Goal: Find specific page/section: Find specific page/section

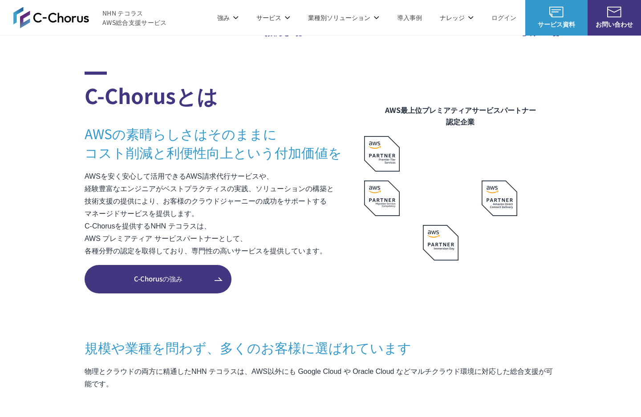
scroll to position [503, 0]
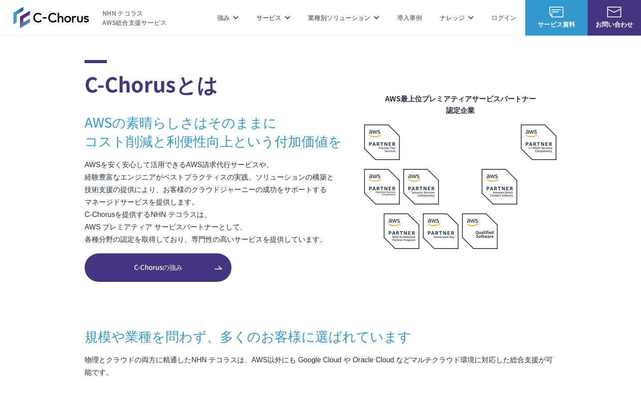
click at [165, 261] on link "C-Chorusの強み" at bounding box center [158, 268] width 147 height 28
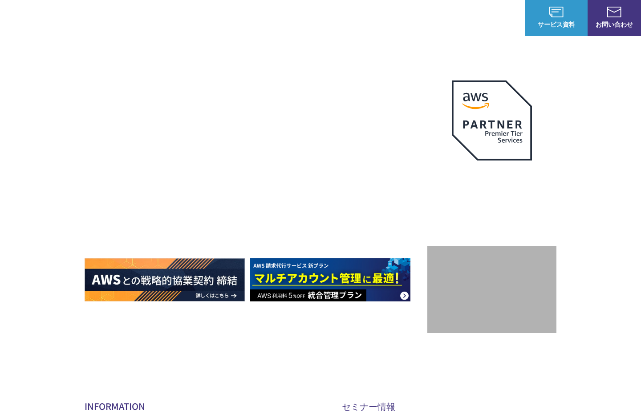
click at [77, 18] on img at bounding box center [51, 17] width 76 height 21
click at [120, 25] on span "NHN テコラス AWS総合支援サービス" at bounding box center [134, 17] width 65 height 19
click at [227, 17] on p "強み" at bounding box center [227, 17] width 21 height 9
click at [137, 51] on link "C-Chorusの強み" at bounding box center [121, 53] width 46 height 9
